Goal: Task Accomplishment & Management: Complete application form

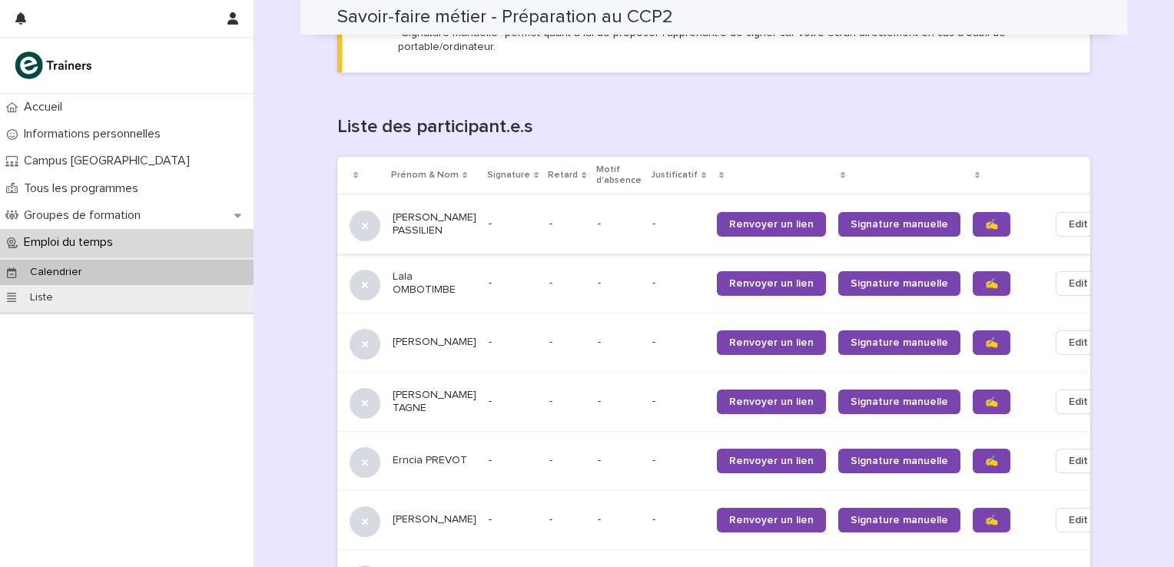
scroll to position [973, 0]
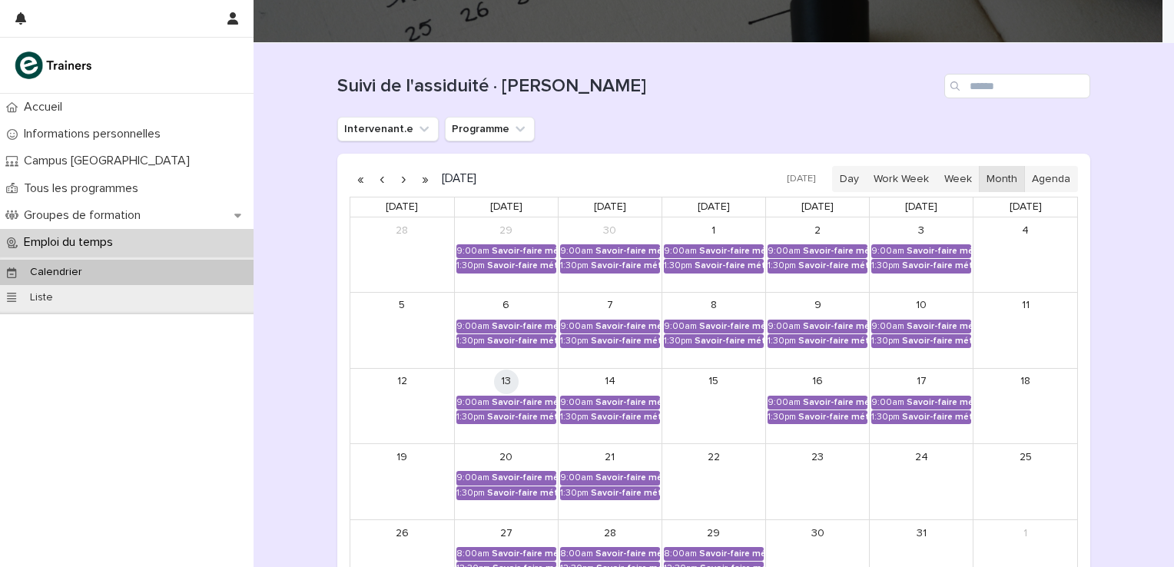
scroll to position [154, 0]
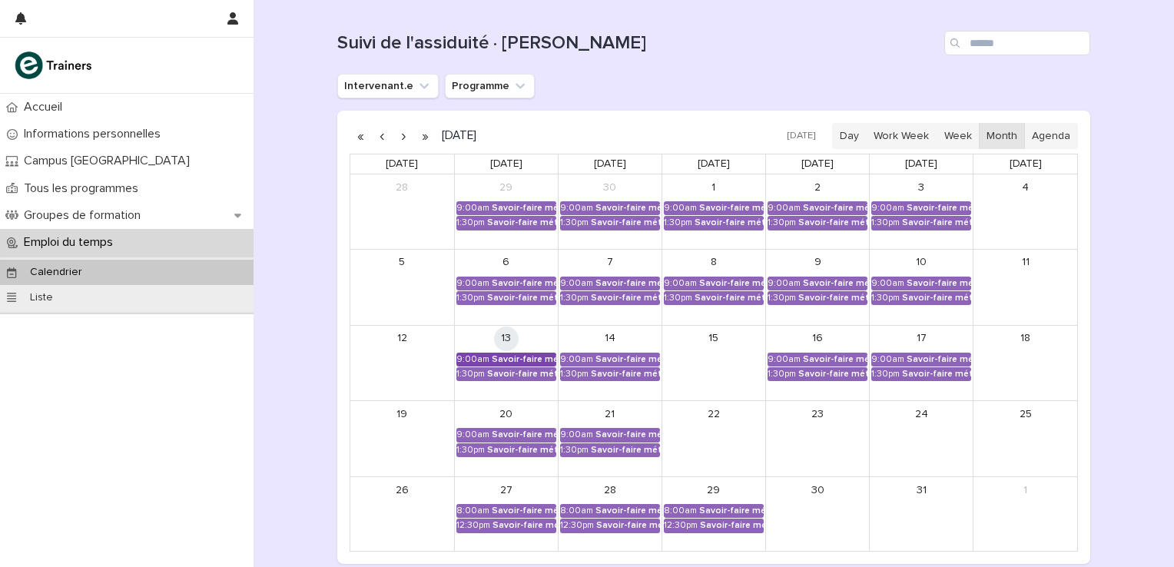
click at [493, 356] on div "Savoir-faire métier - Préparation au CCP2" at bounding box center [524, 359] width 65 height 11
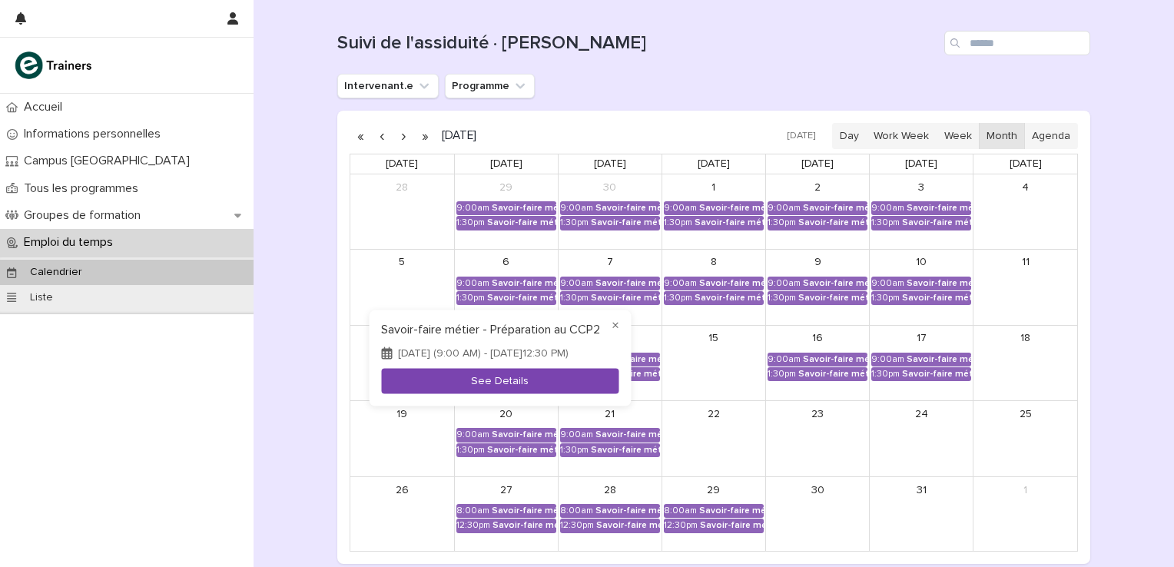
click at [518, 389] on button "See Details" at bounding box center [499, 381] width 237 height 25
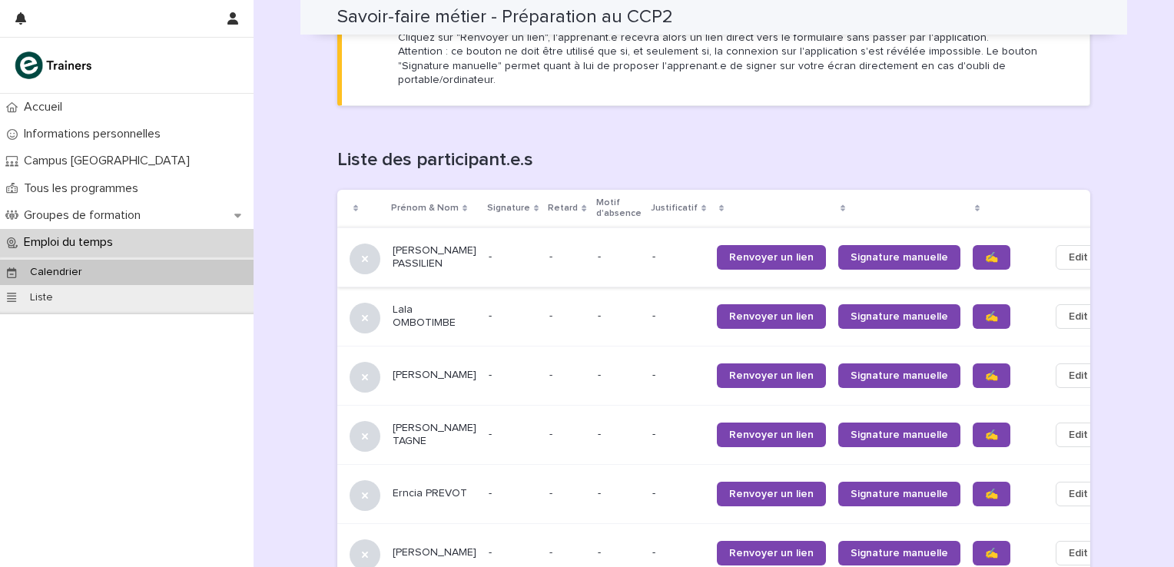
scroll to position [896, 0]
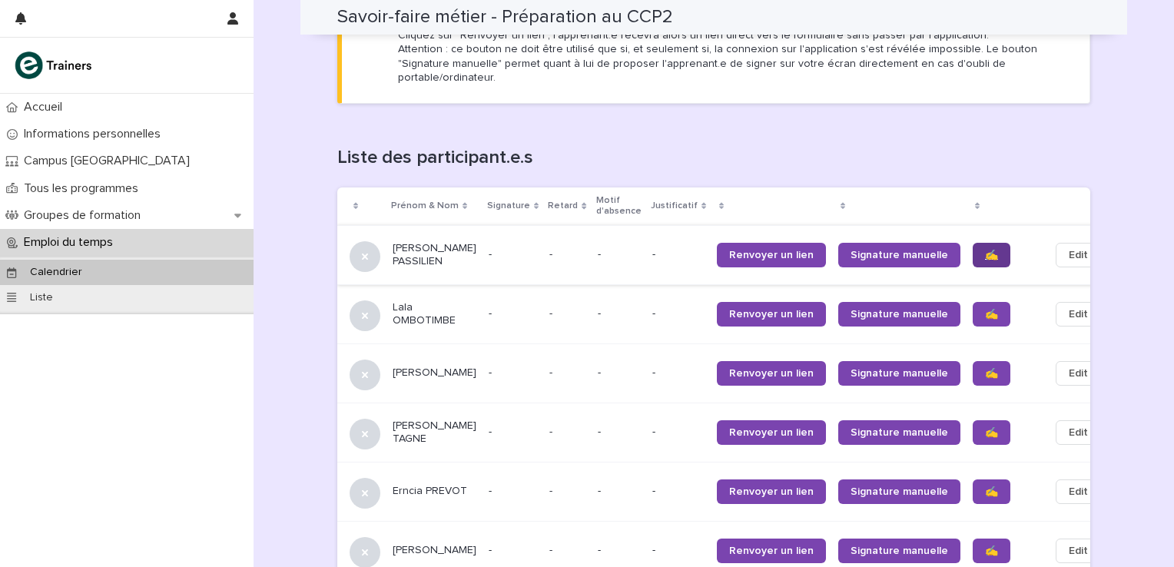
click at [985, 250] on span "✍️" at bounding box center [991, 255] width 13 height 11
click at [985, 368] on span "✍️" at bounding box center [991, 373] width 13 height 11
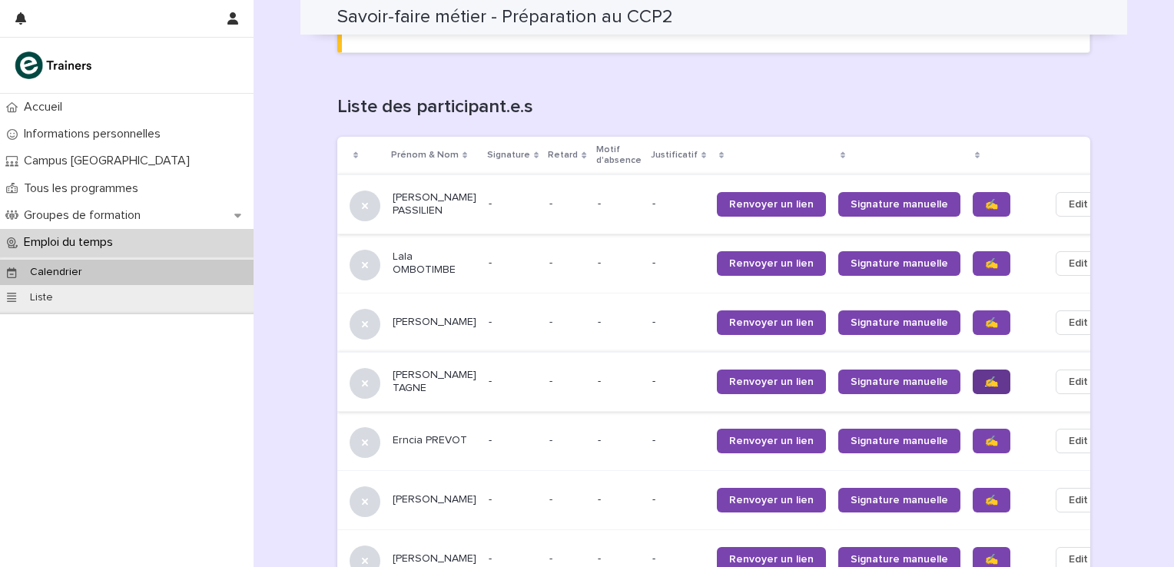
click at [985, 376] on span "✍️" at bounding box center [991, 381] width 13 height 11
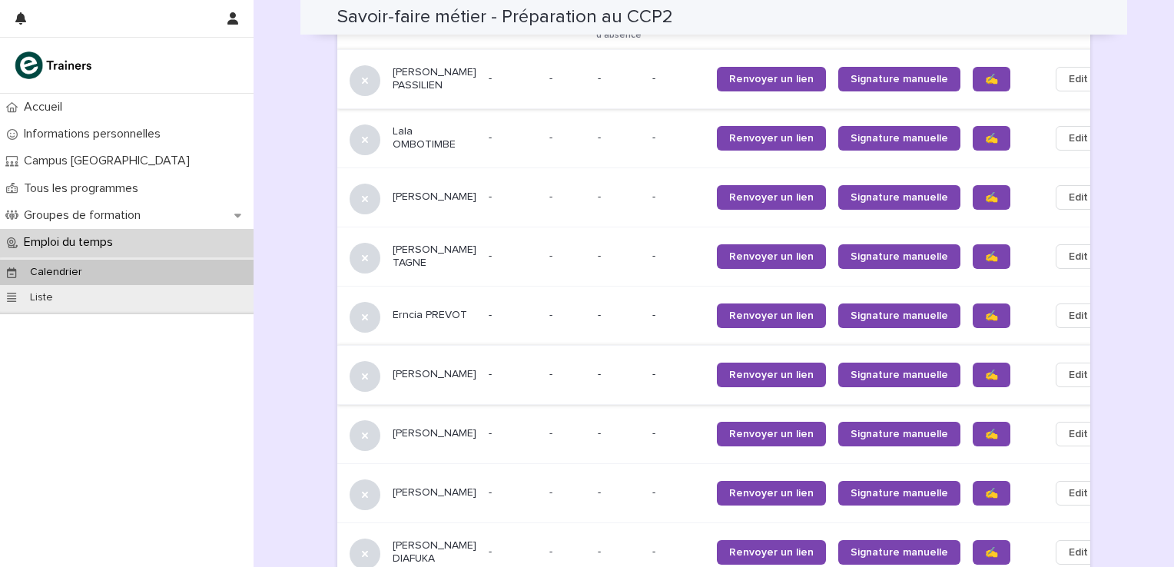
scroll to position [1101, 0]
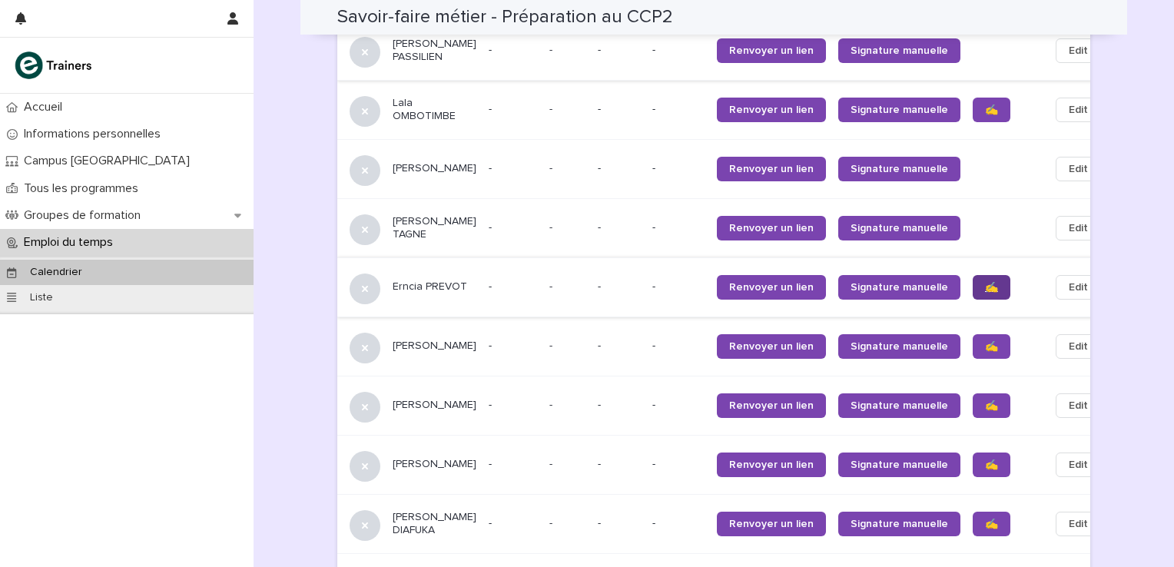
click at [985, 282] on span "✍️" at bounding box center [991, 287] width 13 height 11
click at [973, 336] on link "✍️" at bounding box center [992, 346] width 38 height 25
click at [985, 408] on span "✍️" at bounding box center [991, 405] width 13 height 11
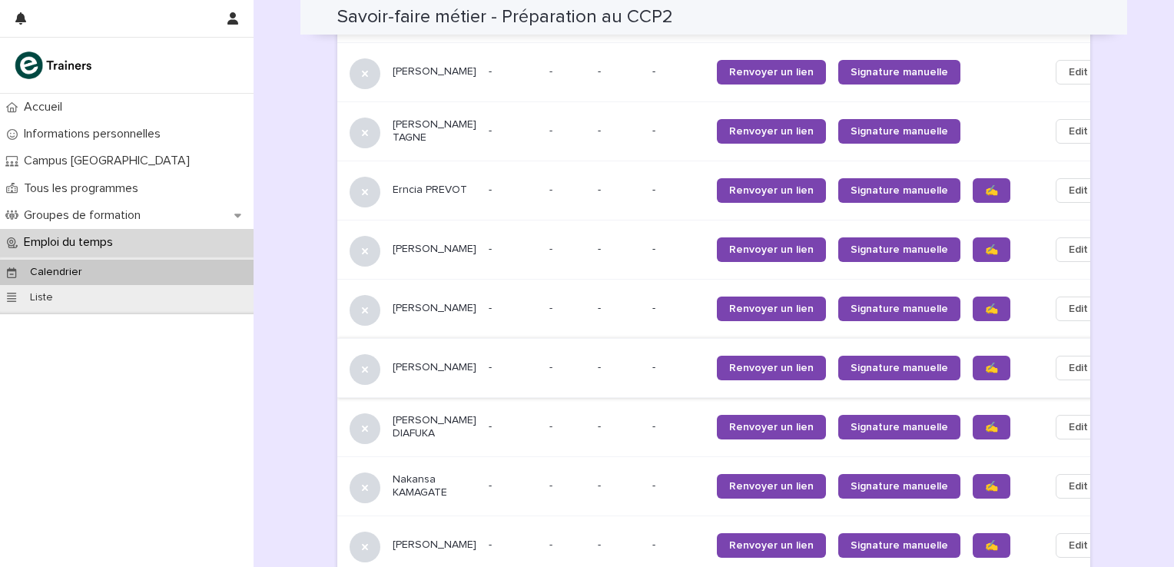
scroll to position [1204, 0]
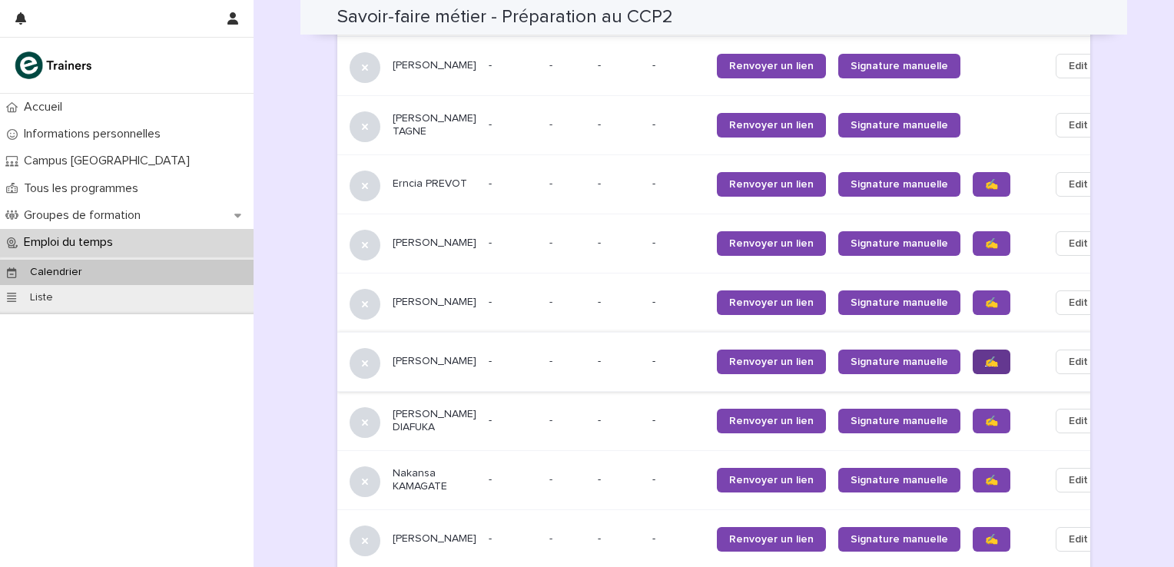
click at [985, 363] on span "✍️" at bounding box center [991, 361] width 13 height 11
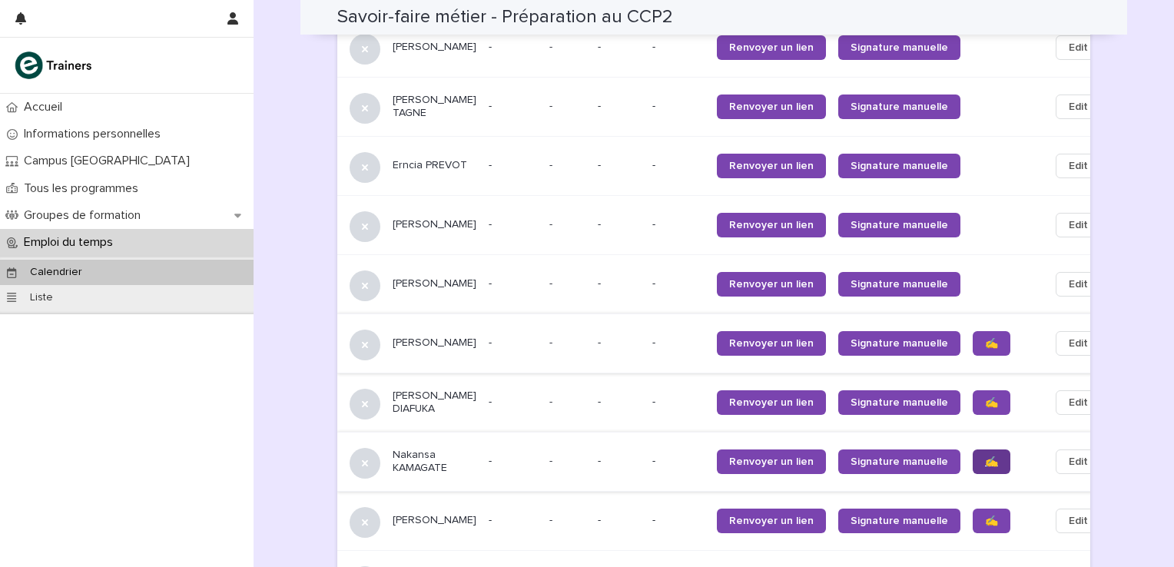
scroll to position [1306, 0]
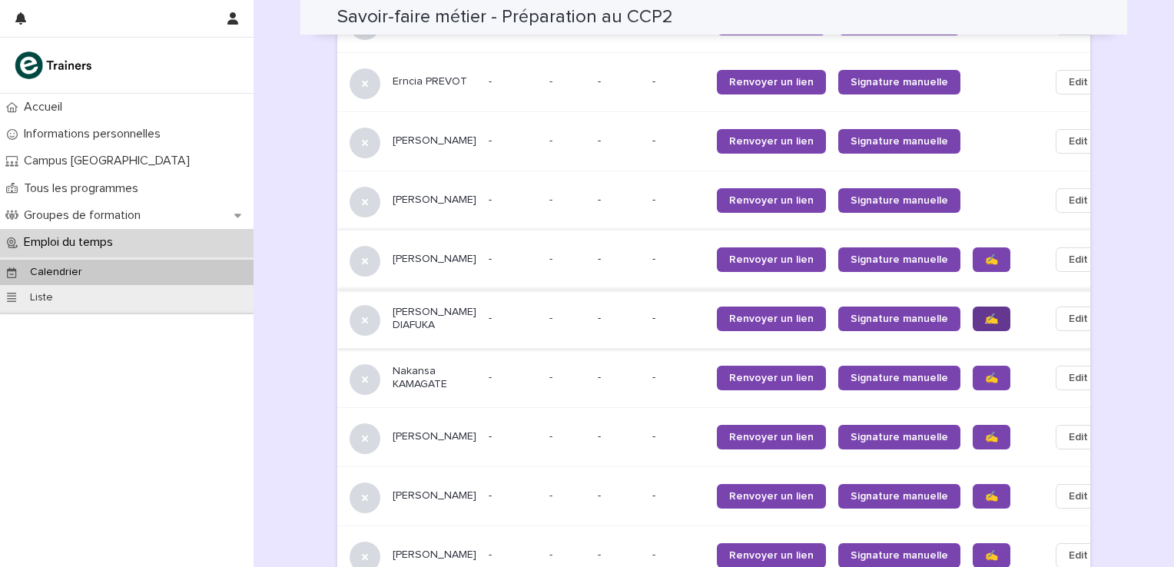
click at [985, 323] on span "✍️" at bounding box center [991, 318] width 13 height 11
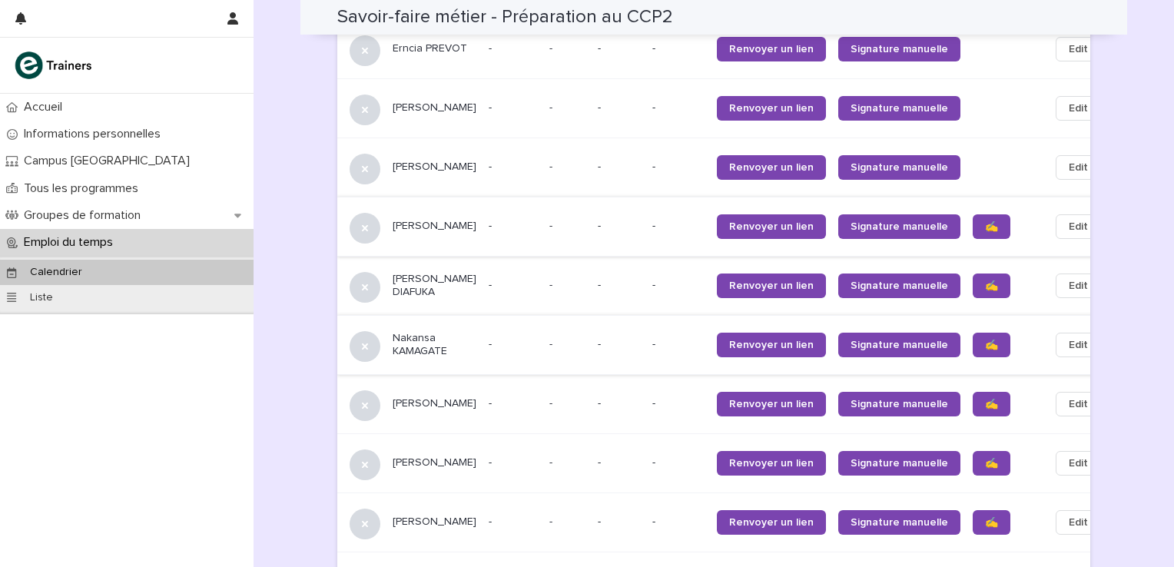
scroll to position [1357, 0]
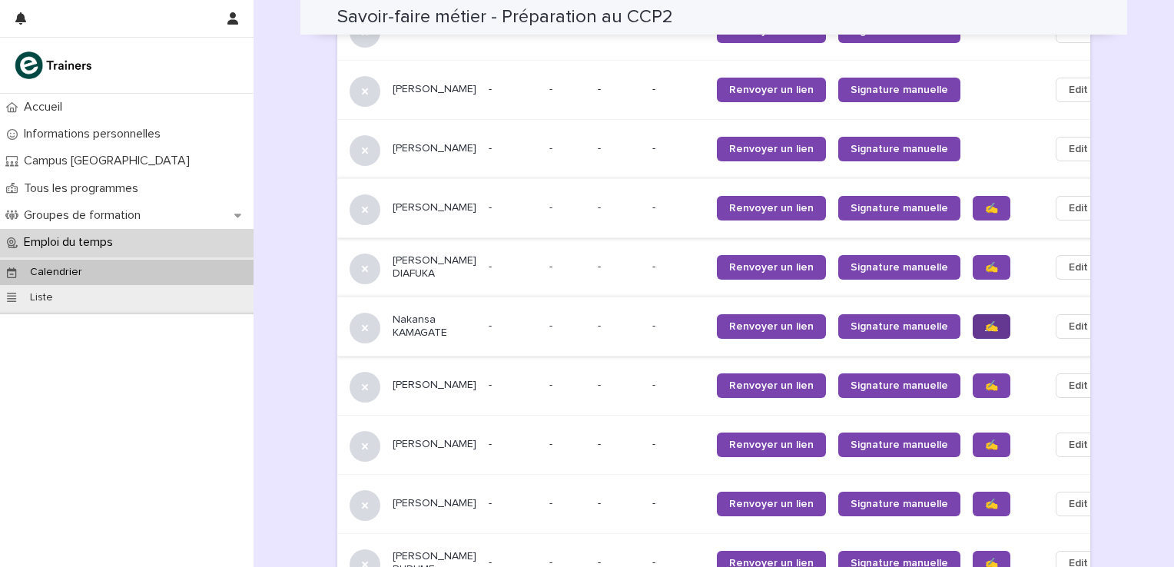
click at [985, 332] on span "✍️" at bounding box center [991, 326] width 13 height 11
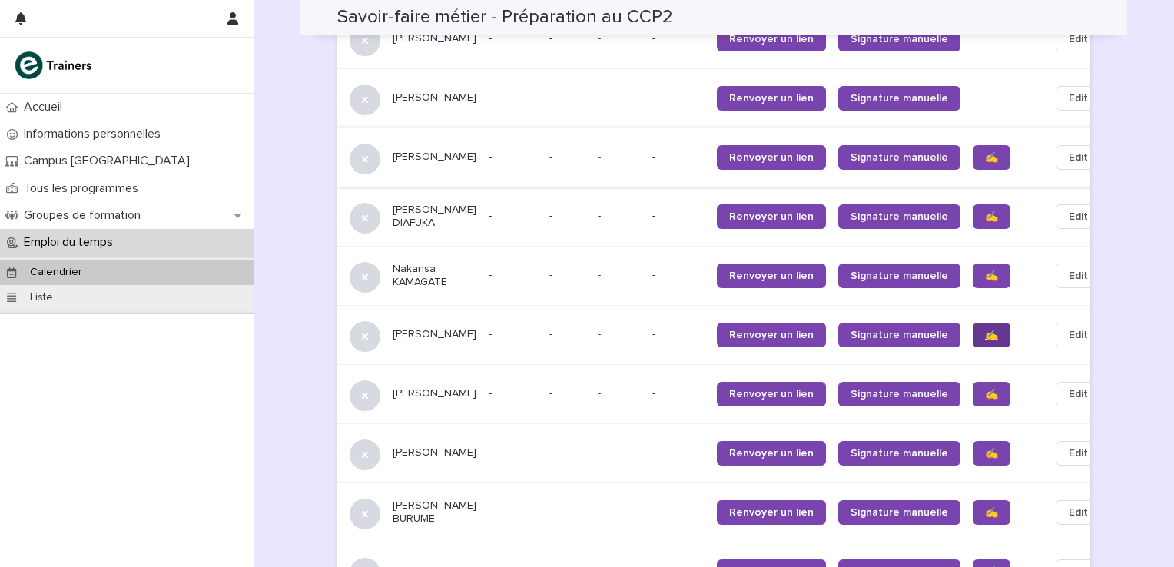
click at [973, 332] on div "✍️" at bounding box center [1005, 334] width 65 height 37
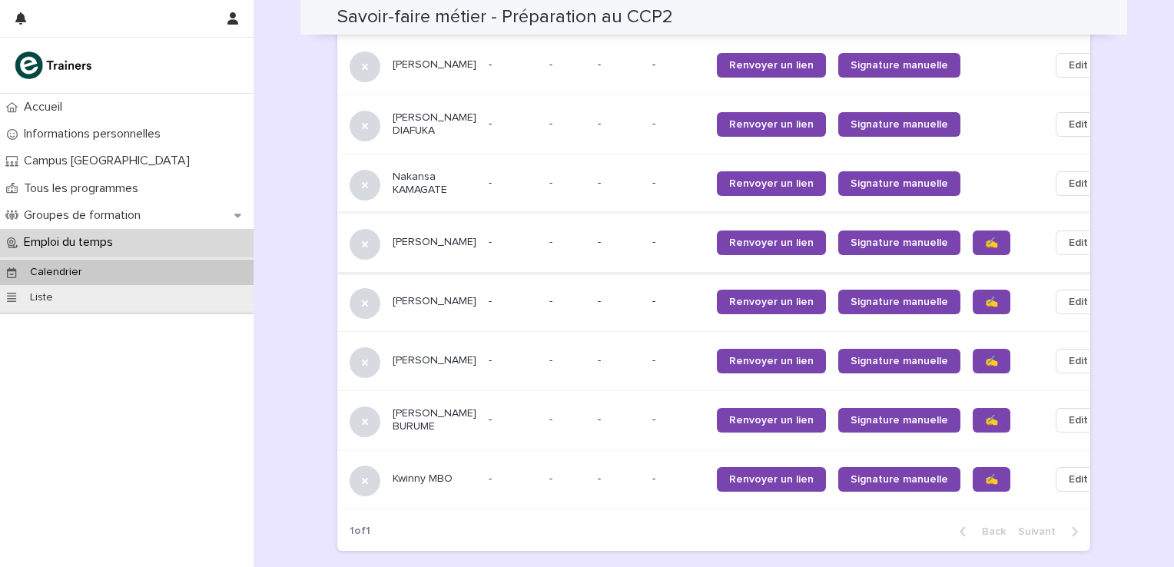
scroll to position [1536, 0]
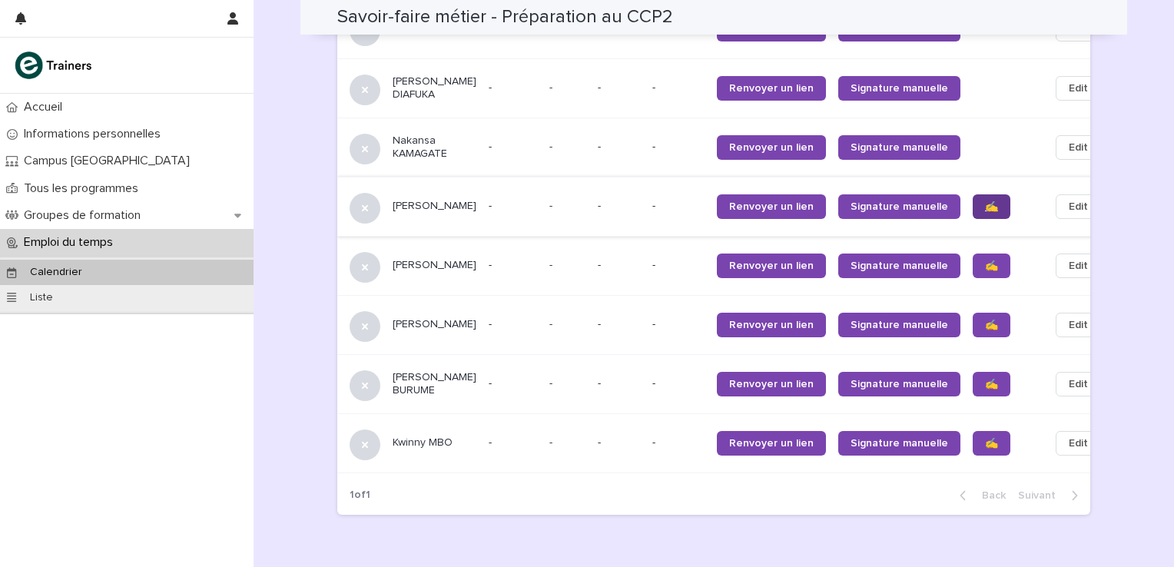
click at [985, 212] on span "✍️" at bounding box center [991, 206] width 13 height 11
click at [973, 328] on link "✍️" at bounding box center [992, 325] width 38 height 25
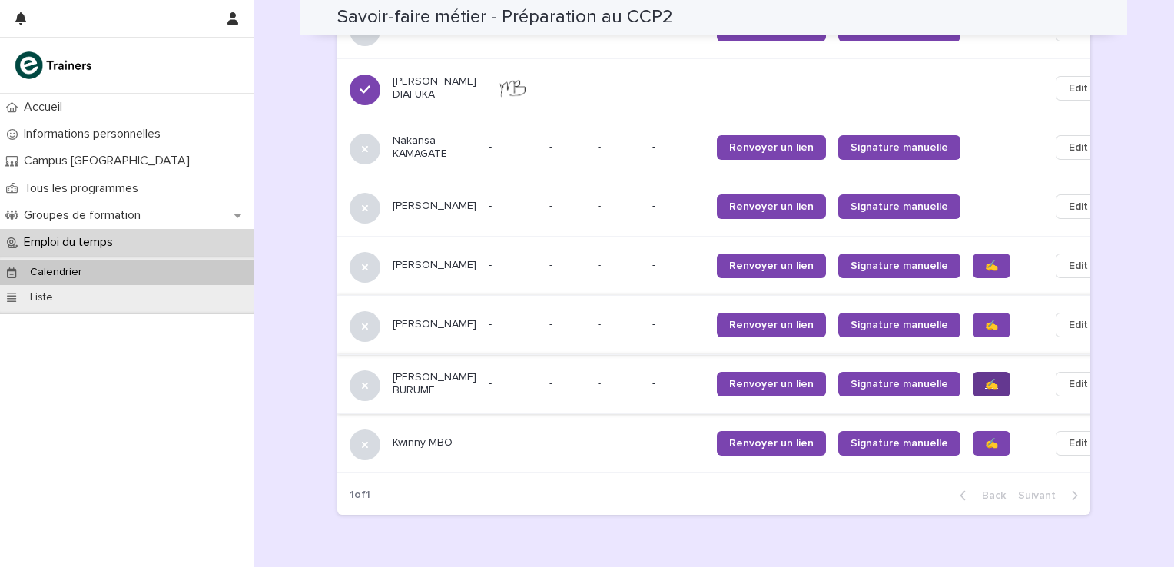
click at [985, 389] on span "✍️" at bounding box center [991, 384] width 13 height 11
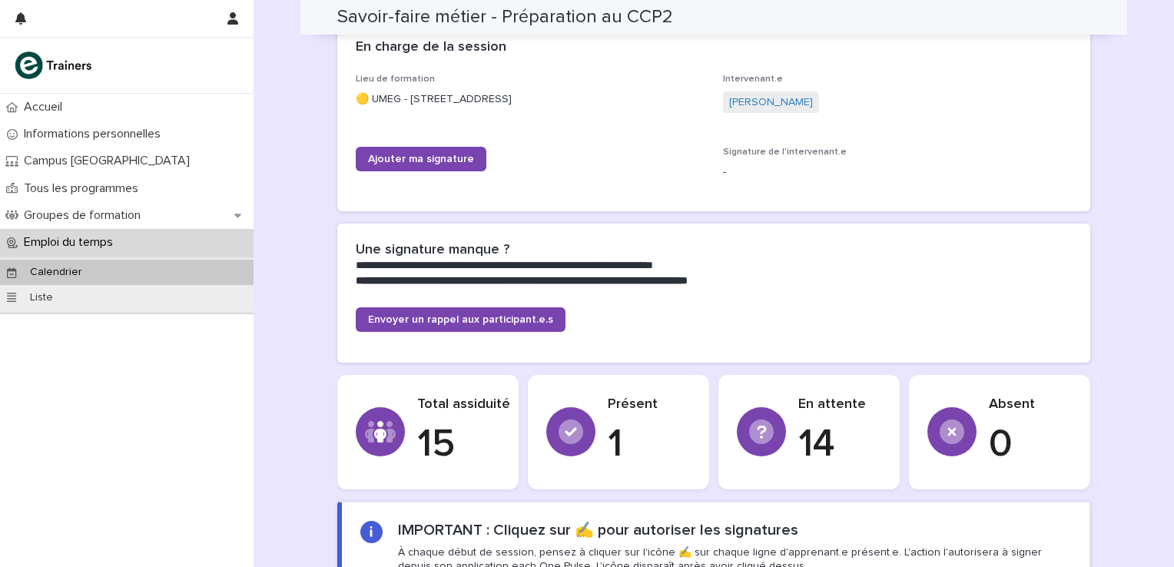
scroll to position [299, 0]
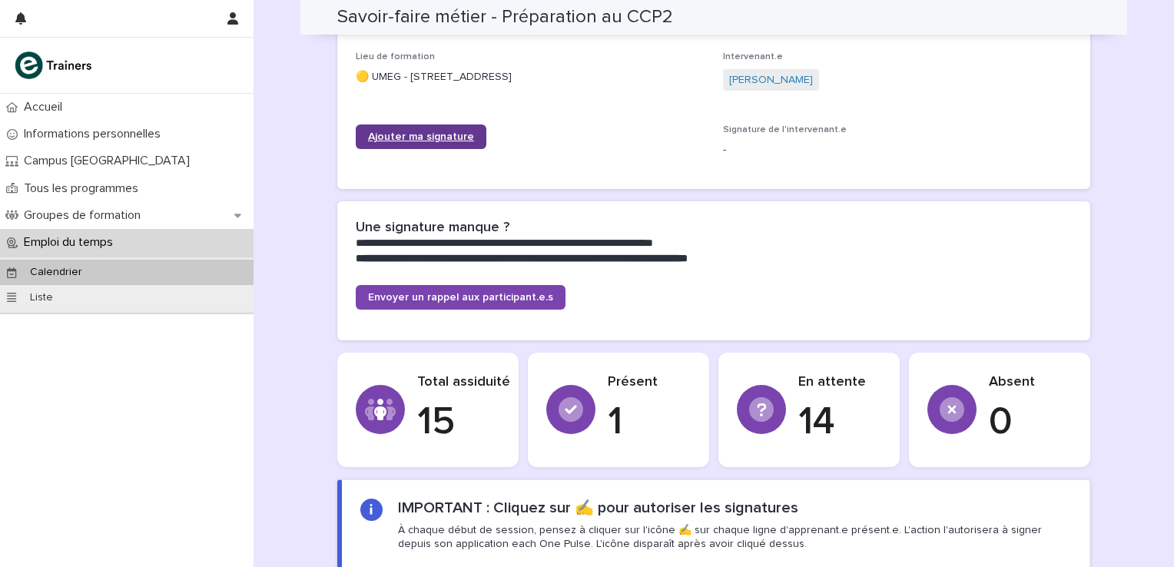
click at [407, 132] on span "Ajouter ma signature" at bounding box center [421, 136] width 106 height 11
